Goal: Entertainment & Leisure: Consume media (video, audio)

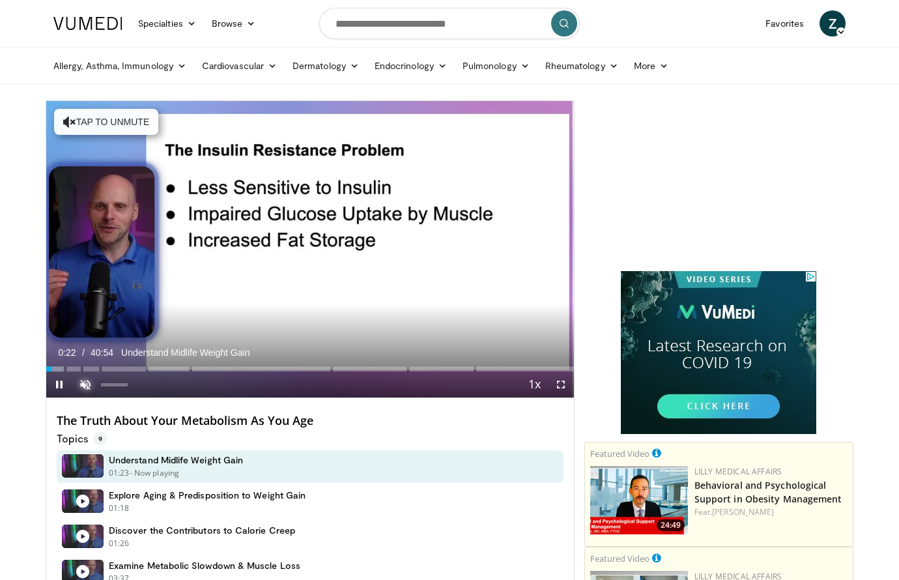
click at [87, 378] on span "Video Player" at bounding box center [85, 384] width 26 height 26
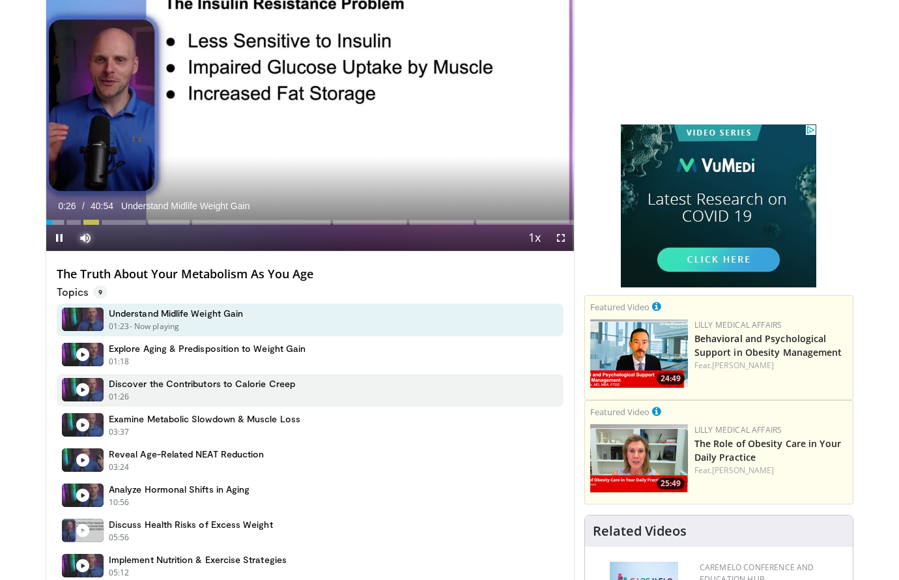
scroll to position [148, 0]
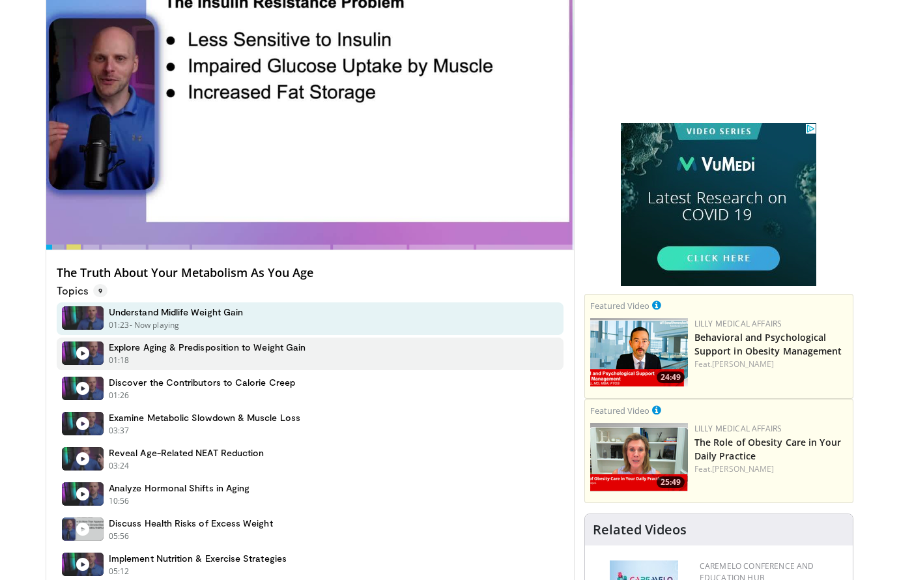
click at [76, 354] on icon at bounding box center [82, 353] width 13 height 13
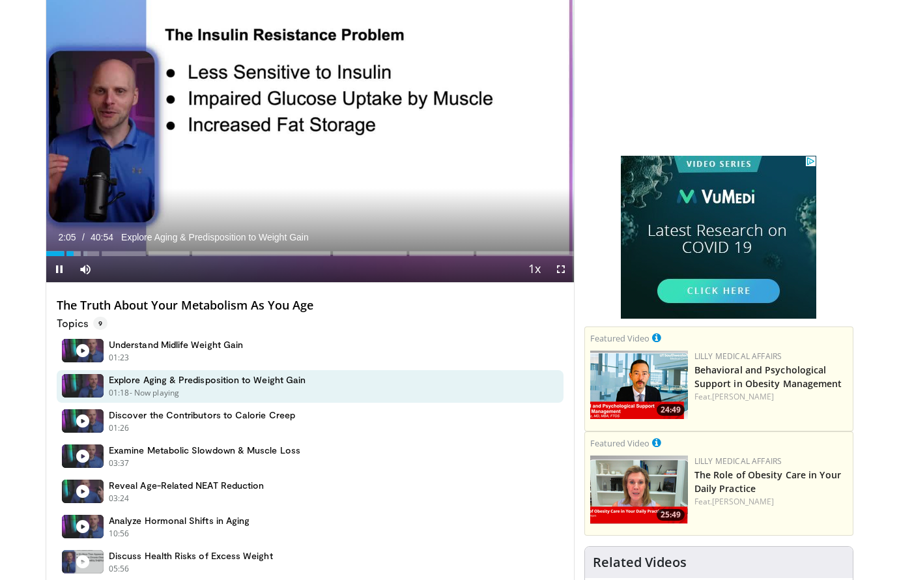
scroll to position [113, 0]
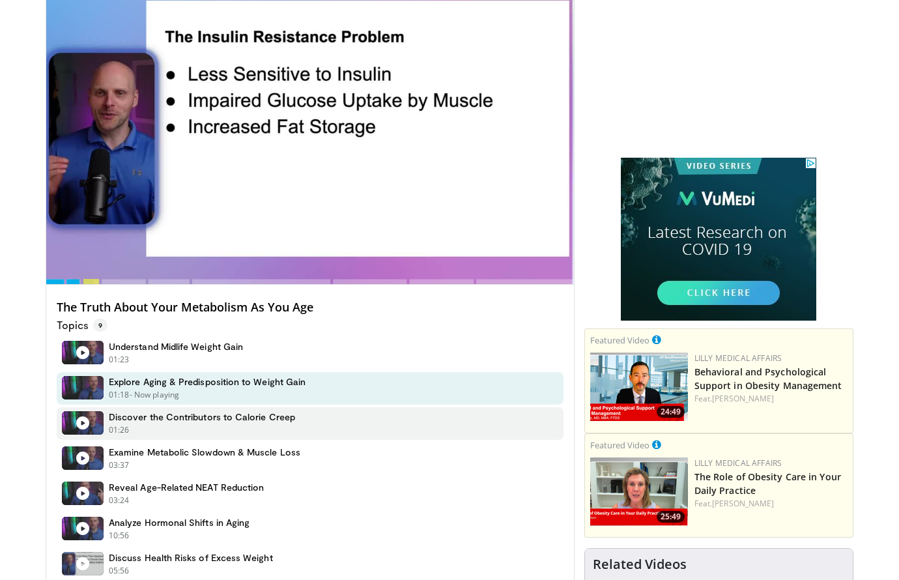
click at [86, 416] on icon at bounding box center [82, 422] width 13 height 13
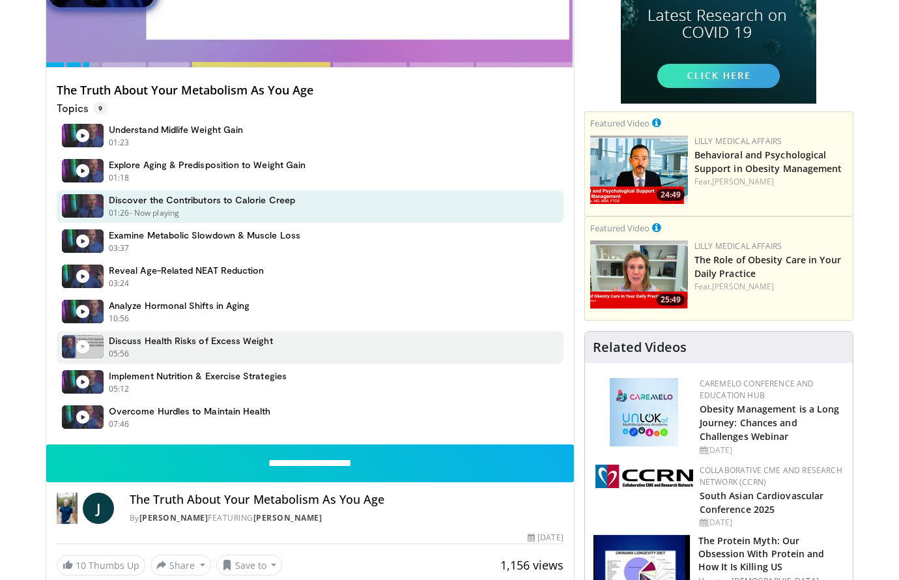
scroll to position [123, 0]
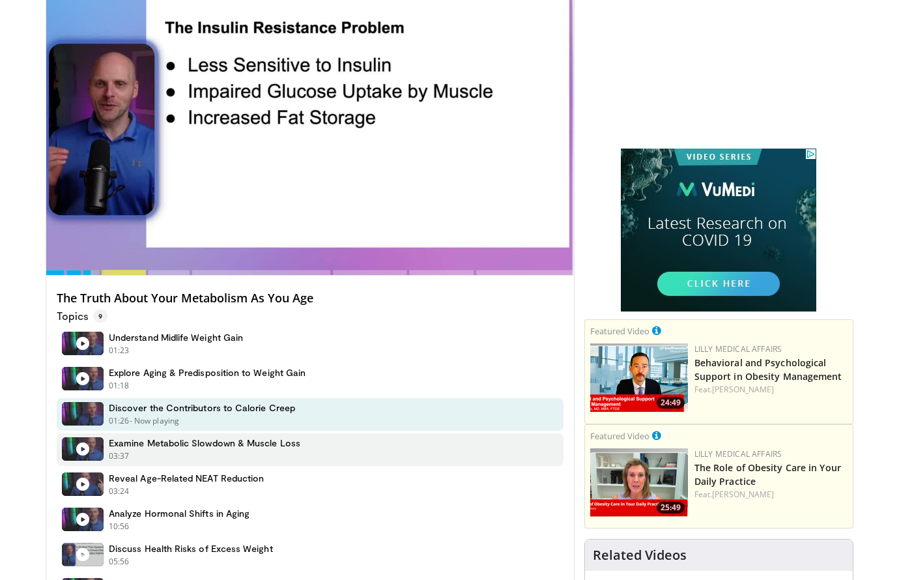
click at [87, 441] on figure at bounding box center [83, 448] width 42 height 23
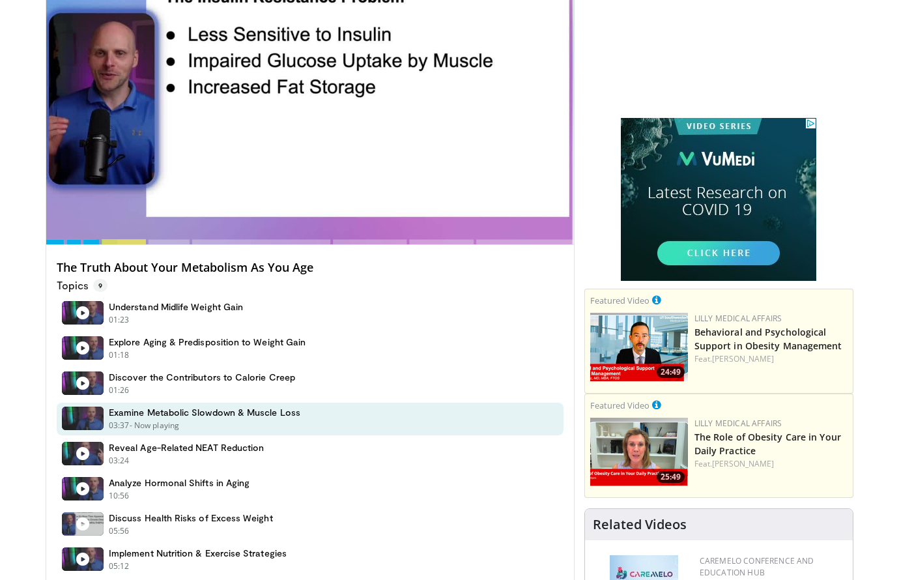
scroll to position [164, 0]
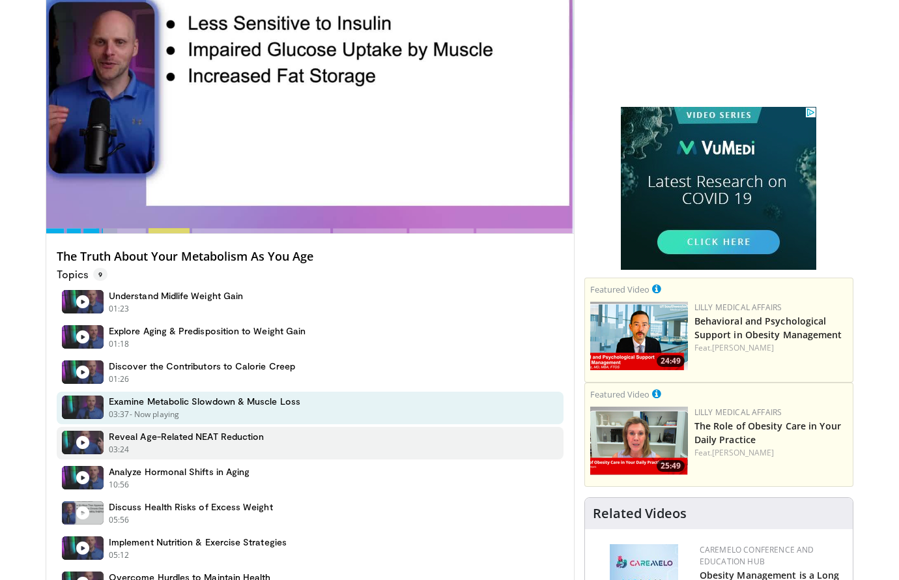
click at [76, 437] on icon at bounding box center [82, 442] width 13 height 13
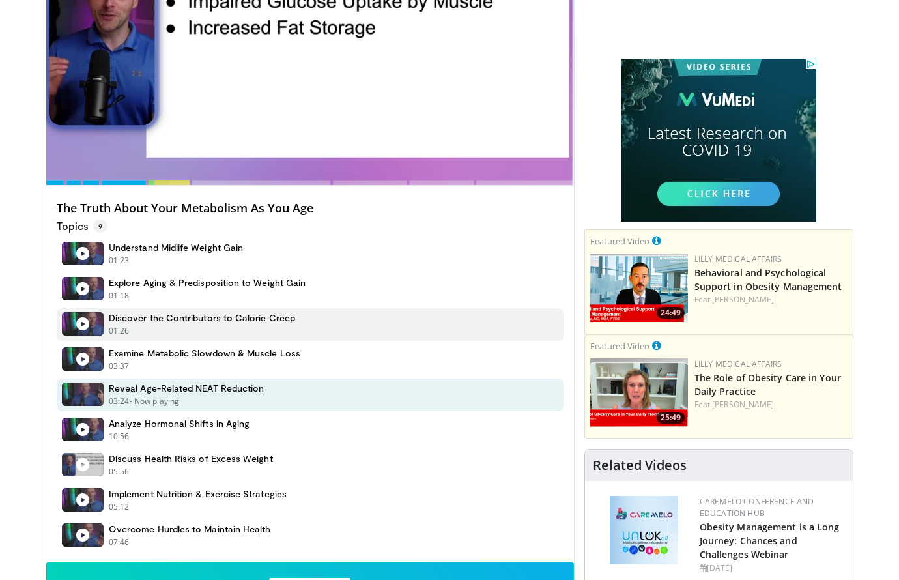
scroll to position [226, 0]
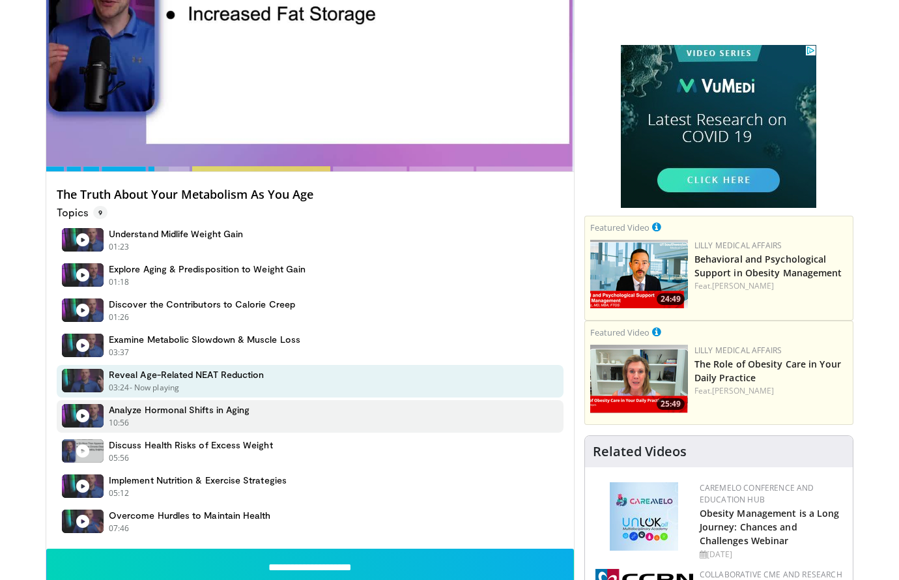
click at [85, 414] on icon at bounding box center [82, 415] width 13 height 13
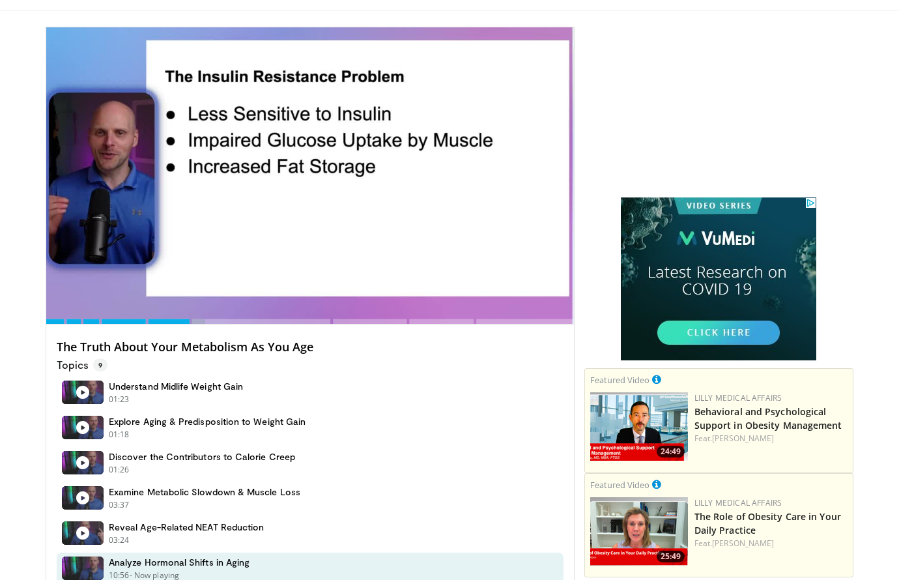
scroll to position [253, 0]
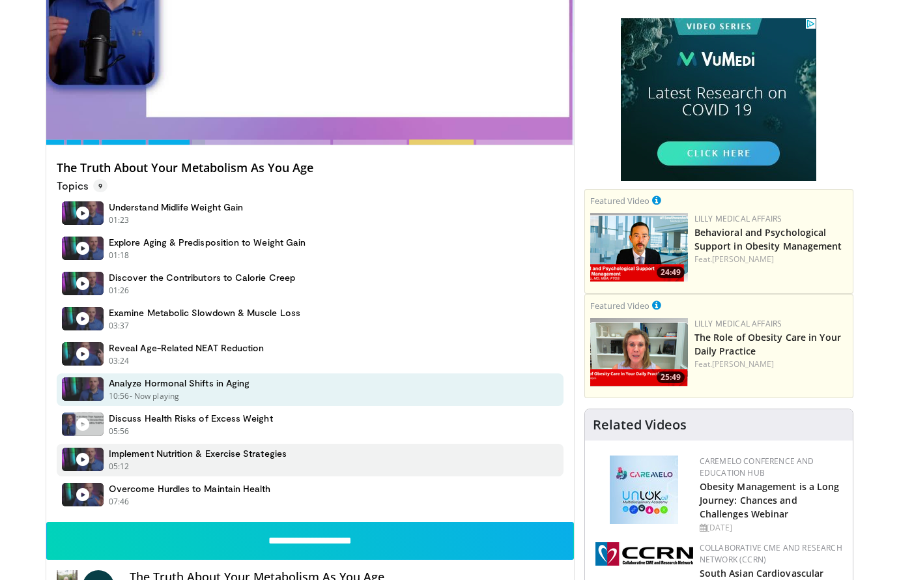
click at [83, 457] on icon at bounding box center [82, 459] width 13 height 13
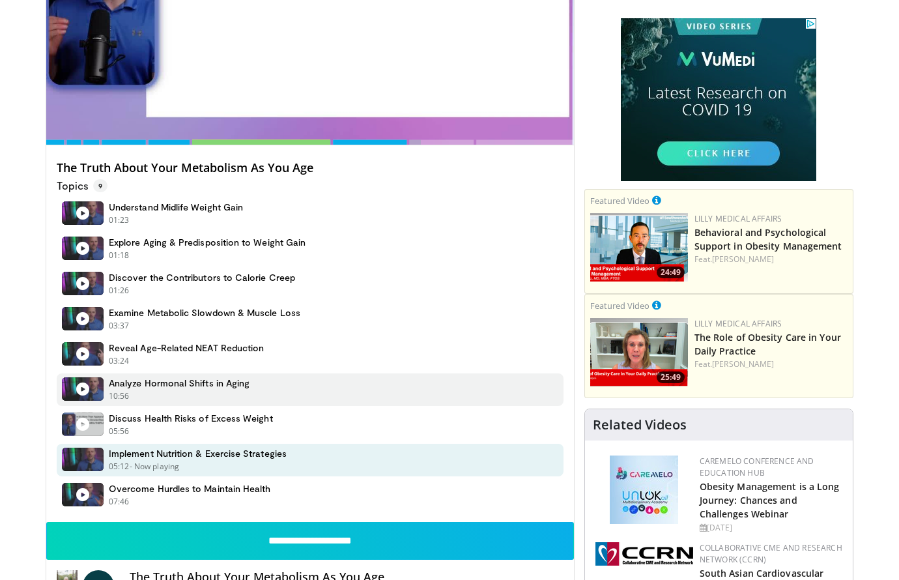
scroll to position [18, 0]
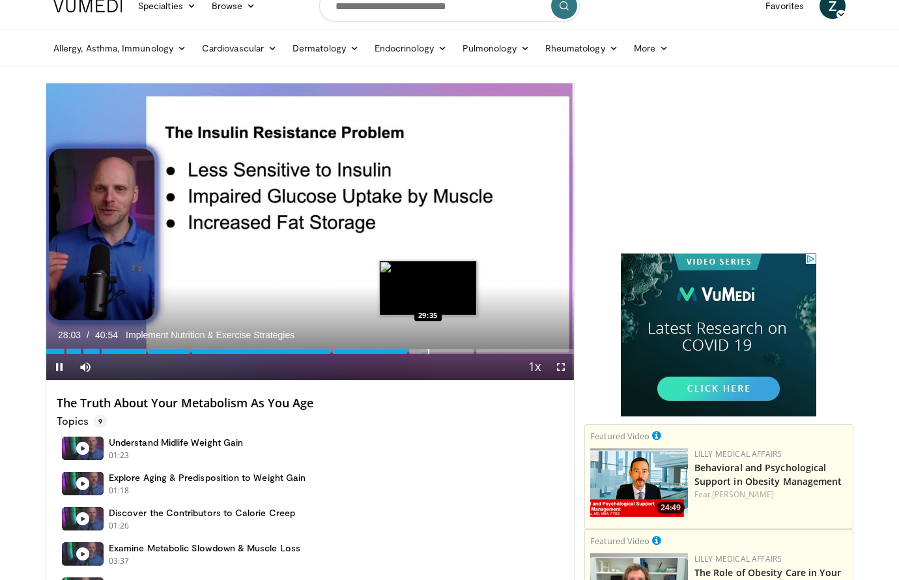
click at [428, 349] on div "Progress Bar" at bounding box center [428, 351] width 1 height 5
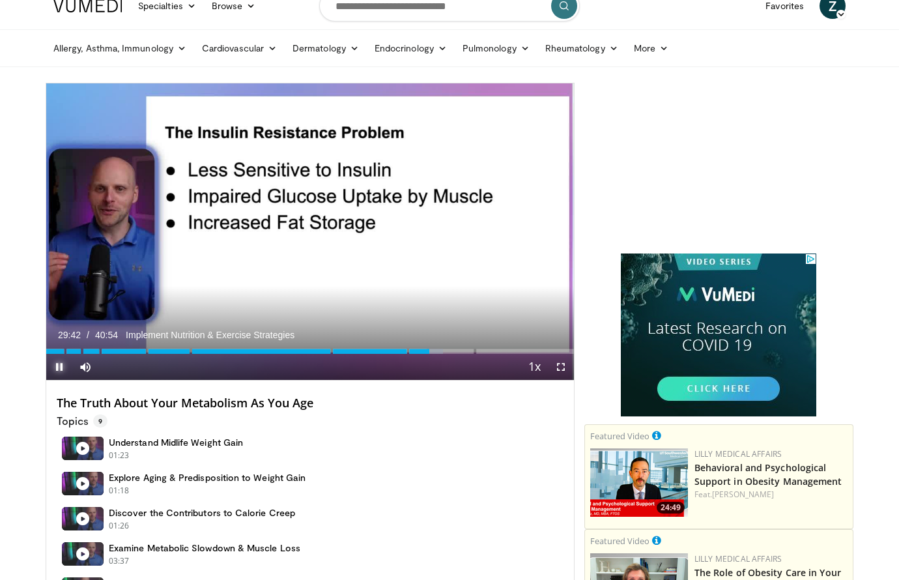
click at [59, 366] on span "Video Player" at bounding box center [59, 367] width 26 height 26
click at [446, 348] on div "Loaded : 75.25% 29:42 31:03" at bounding box center [310, 347] width 528 height 12
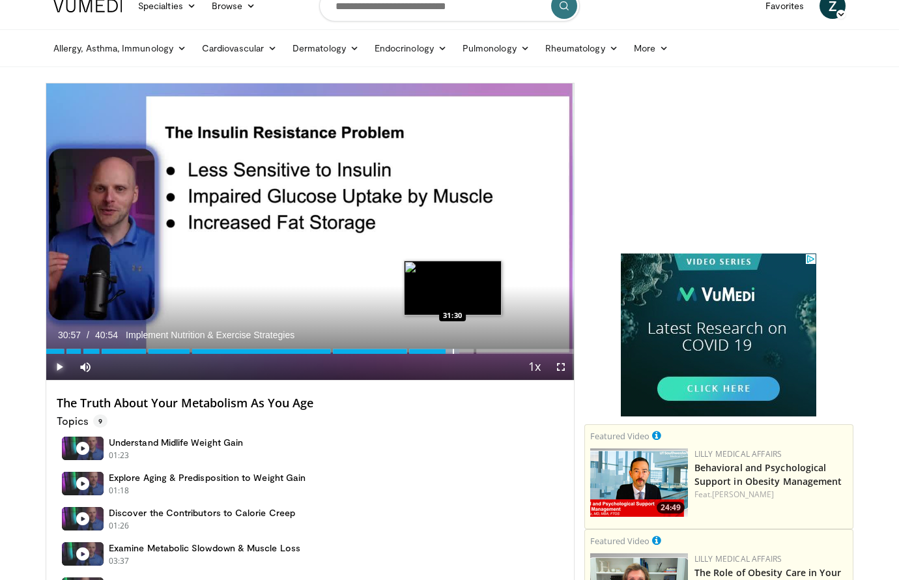
click at [453, 353] on div "Progress Bar" at bounding box center [453, 351] width 1 height 5
click at [60, 367] on span "Video Player" at bounding box center [59, 367] width 26 height 26
click at [449, 353] on div "Progress Bar" at bounding box center [449, 351] width 1 height 5
click at [463, 353] on div "Progress Bar" at bounding box center [463, 351] width 1 height 5
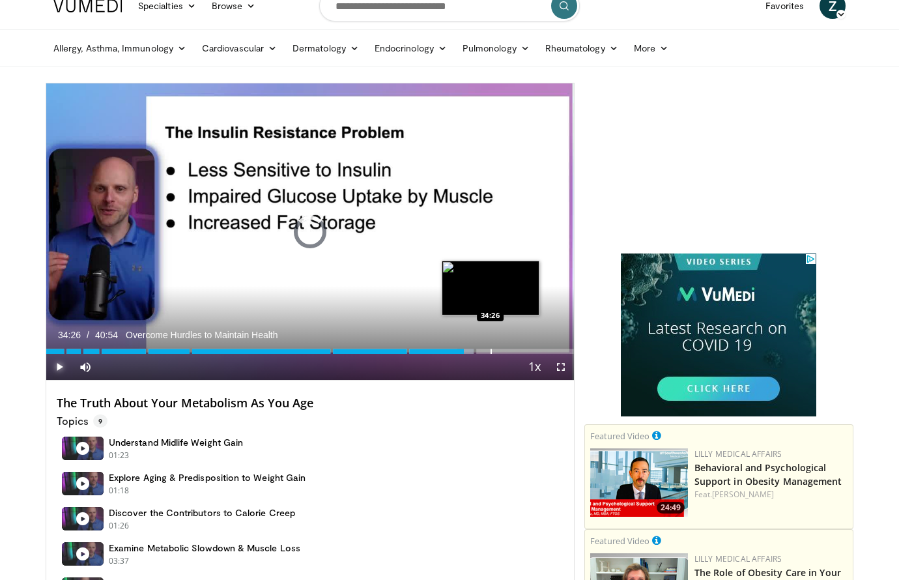
click at [491, 351] on div "Progress Bar" at bounding box center [491, 351] width 1 height 5
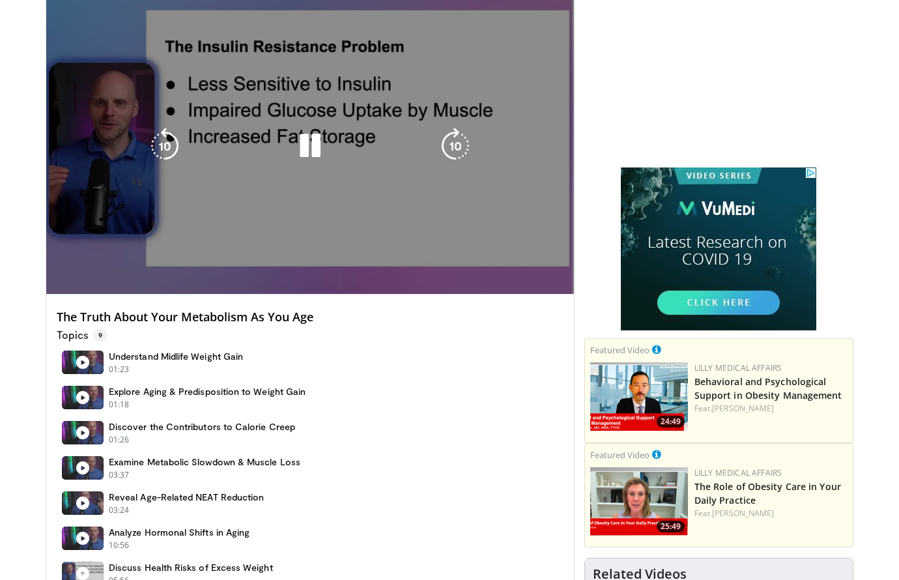
scroll to position [0, 0]
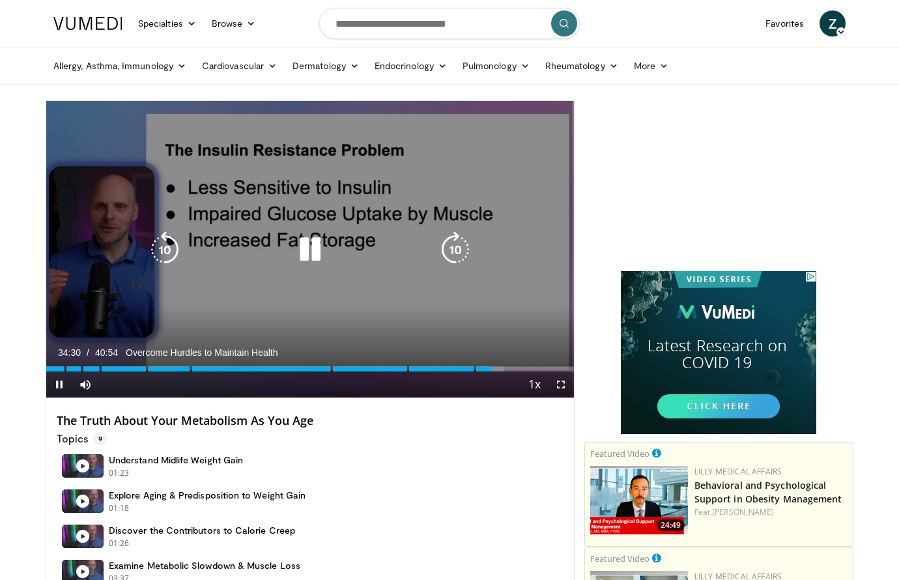
click at [305, 237] on icon "Video Player" at bounding box center [310, 249] width 36 height 36
